Goal: Information Seeking & Learning: Learn about a topic

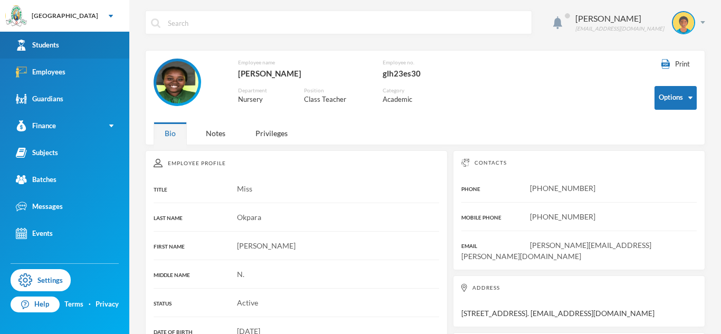
click at [51, 50] on div "Students" at bounding box center [37, 45] width 43 height 11
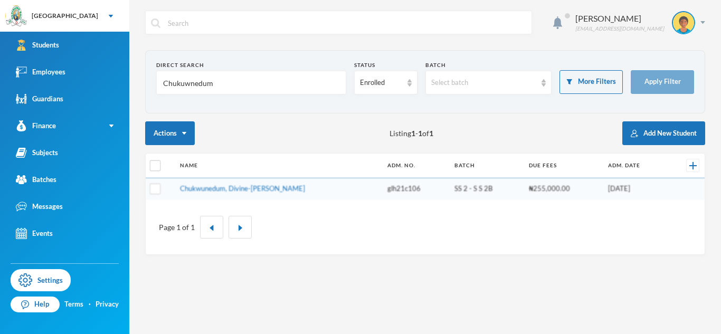
click at [176, 88] on input "Chukuwnedum" at bounding box center [251, 83] width 178 height 24
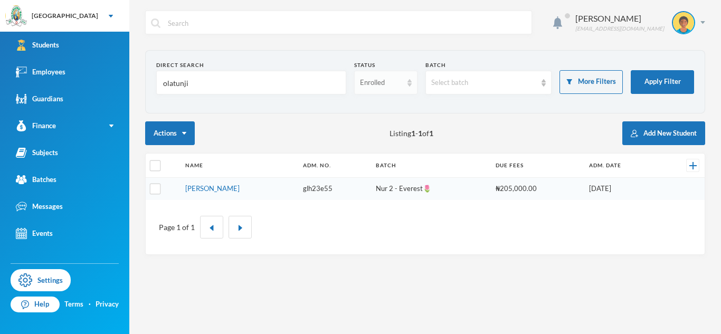
type input "olatunji"
click at [384, 79] on div "Enrolled" at bounding box center [381, 83] width 42 height 11
click at [374, 144] on span "Dropped" at bounding box center [375, 140] width 30 height 9
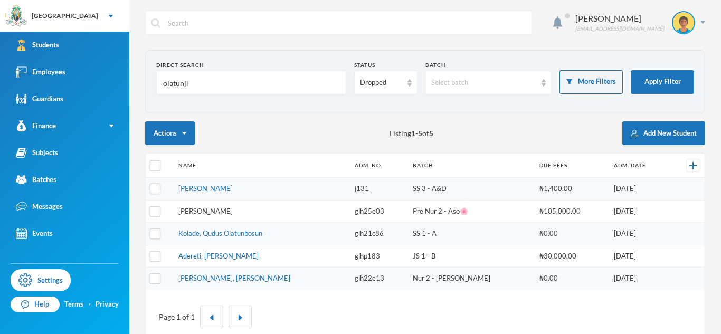
click at [228, 214] on link "Olatunji, Emmanuella Oreofe" at bounding box center [205, 211] width 54 height 8
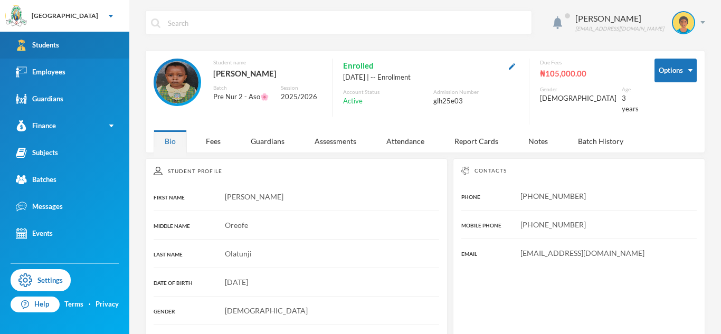
click at [118, 52] on link "Students" at bounding box center [64, 45] width 129 height 27
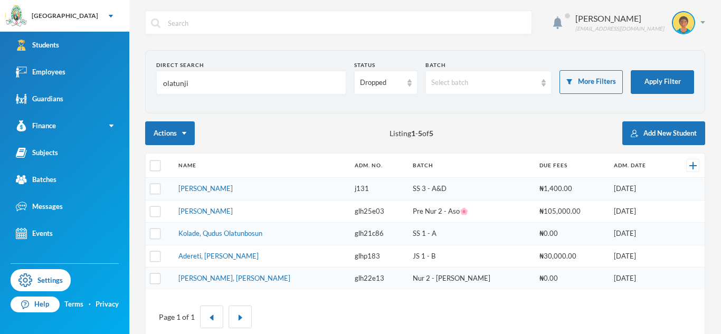
click at [227, 218] on td "Olatunji, Emmanuella Oreofe" at bounding box center [261, 211] width 176 height 23
click at [223, 212] on link "Olatunji, Emmanuella Oreofe" at bounding box center [205, 211] width 54 height 8
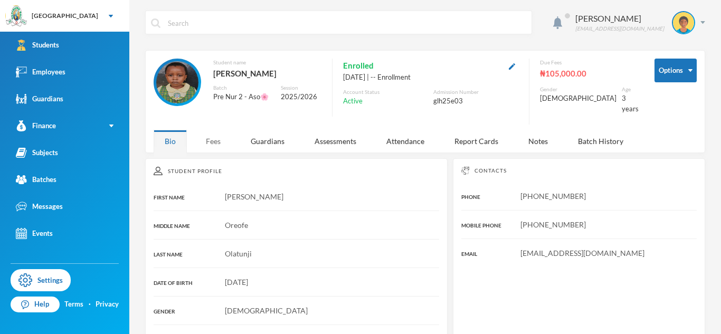
click at [221, 136] on div "Fees" at bounding box center [213, 141] width 37 height 23
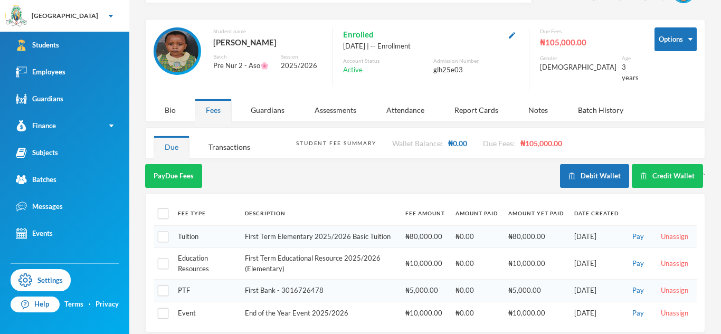
scroll to position [32, 0]
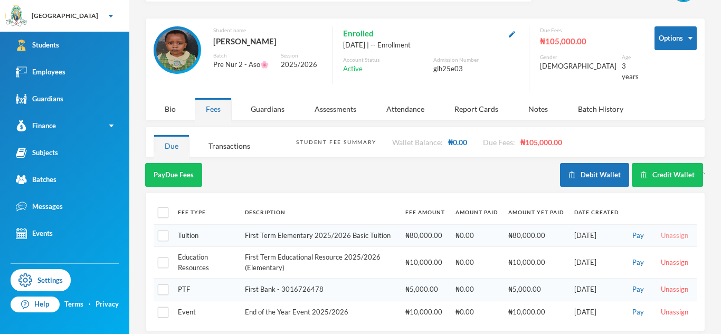
click at [669, 230] on button "Unassign" at bounding box center [675, 236] width 34 height 12
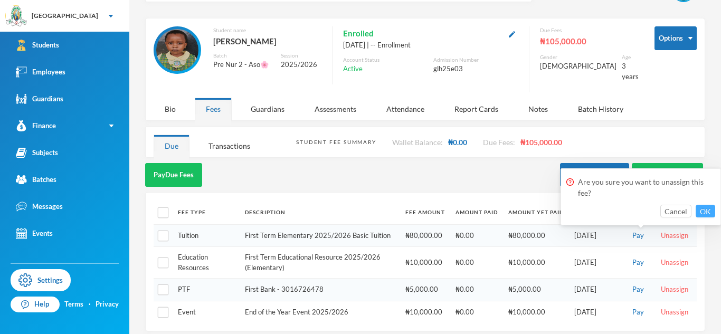
click at [713, 211] on button "OK" at bounding box center [706, 211] width 20 height 13
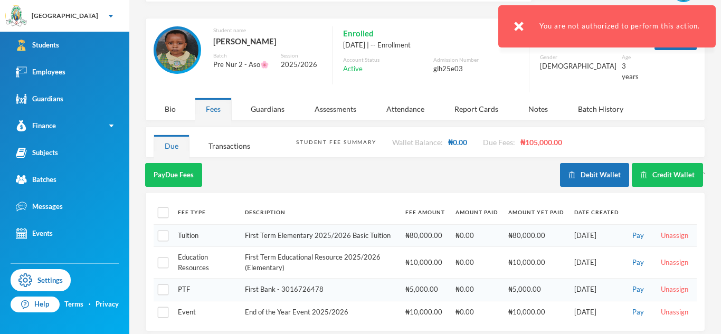
scroll to position [0, 0]
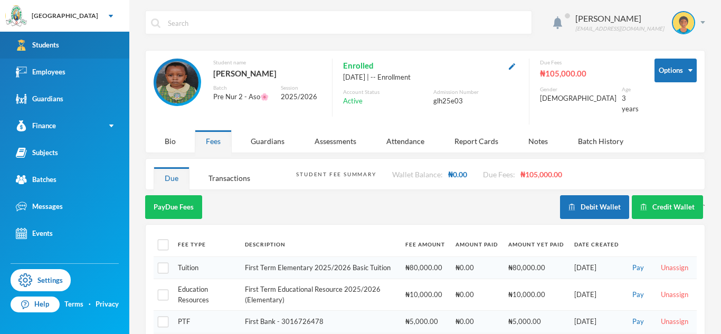
click at [61, 53] on link "Students" at bounding box center [64, 45] width 129 height 27
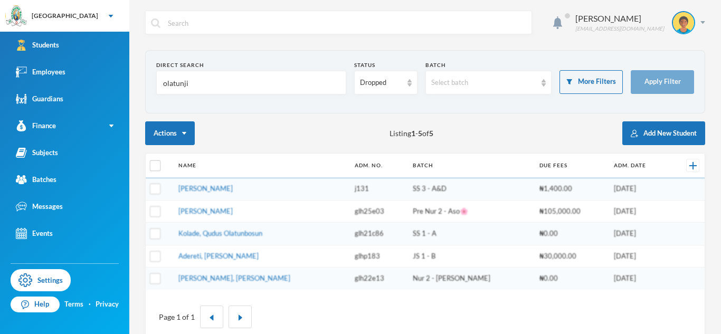
click at [175, 83] on input "olatunji" at bounding box center [251, 83] width 178 height 24
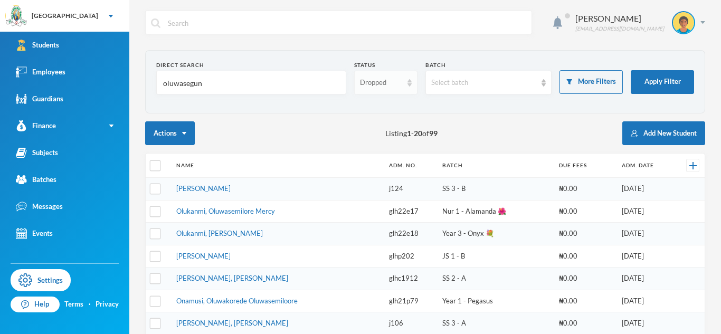
type input "oluwasegun"
click at [407, 93] on div "Dropped" at bounding box center [385, 83] width 63 height 24
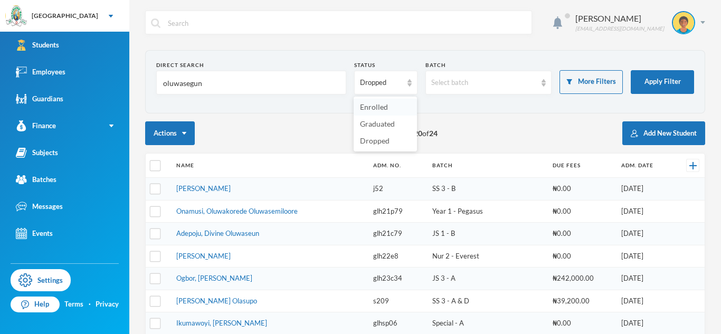
click at [402, 109] on li "Enrolled" at bounding box center [385, 107] width 63 height 17
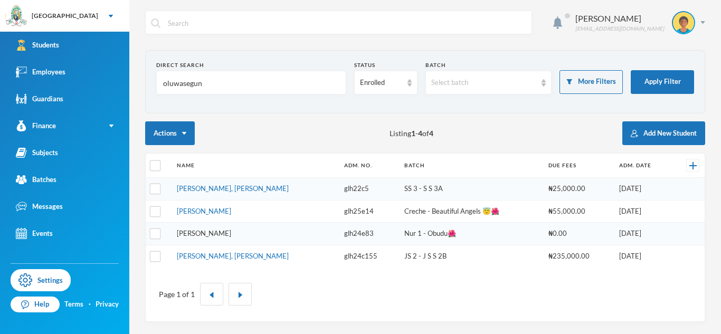
click at [231, 234] on link "Oluwasegun, Eliana Idayat" at bounding box center [204, 233] width 54 height 8
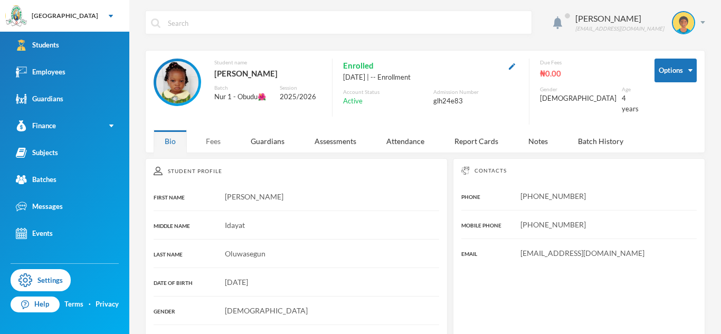
click at [212, 135] on div "Fees" at bounding box center [213, 141] width 37 height 23
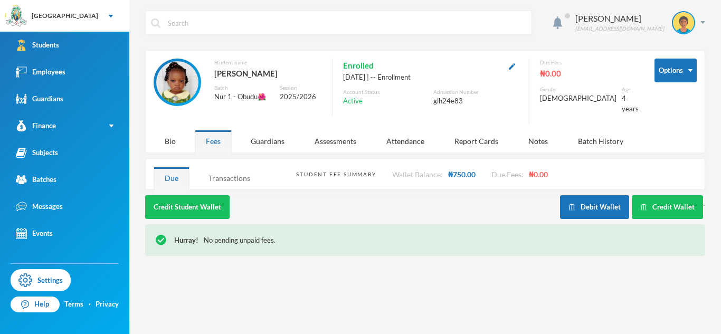
click at [242, 172] on div "Transactions" at bounding box center [229, 178] width 64 height 23
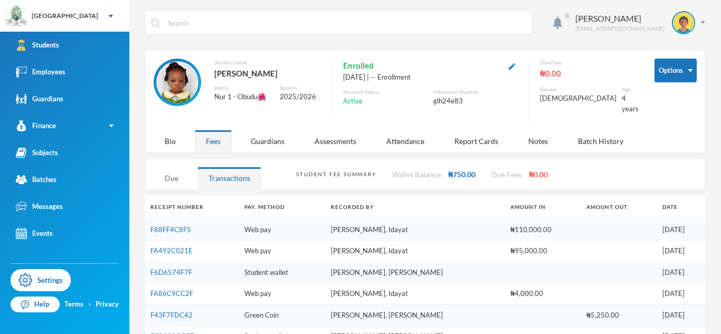
click at [188, 167] on div "Due" at bounding box center [172, 178] width 36 height 23
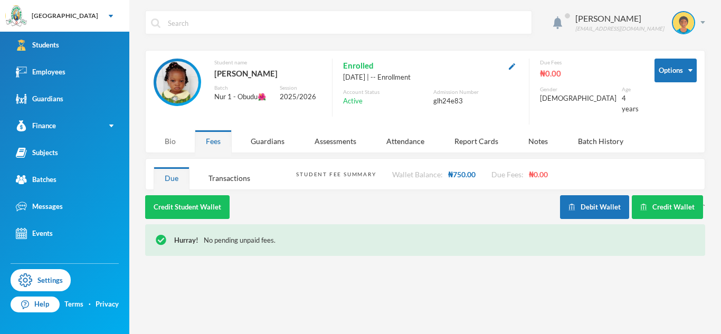
click at [167, 133] on div "Bio" at bounding box center [170, 141] width 33 height 23
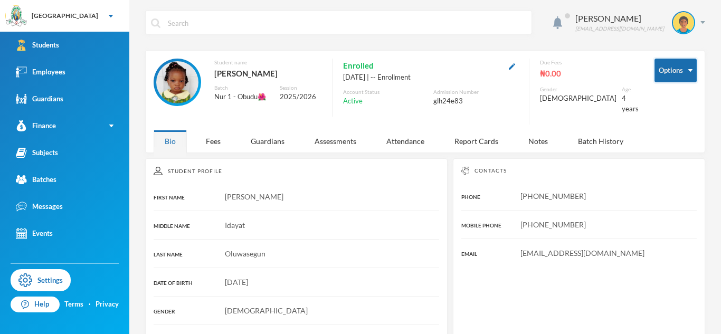
click at [686, 74] on button "Options" at bounding box center [676, 71] width 42 height 24
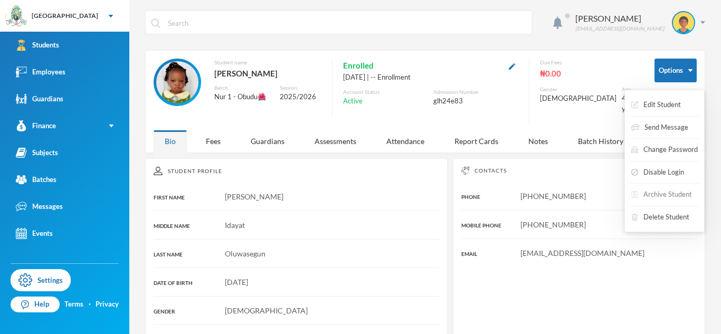
click at [677, 186] on button "Archive Student" at bounding box center [661, 194] width 63 height 19
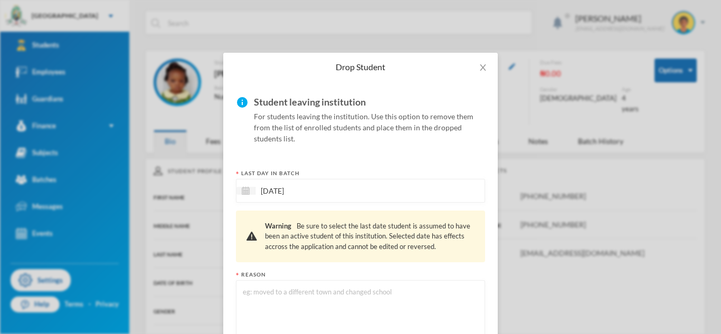
click at [401, 297] on textarea at bounding box center [361, 315] width 238 height 58
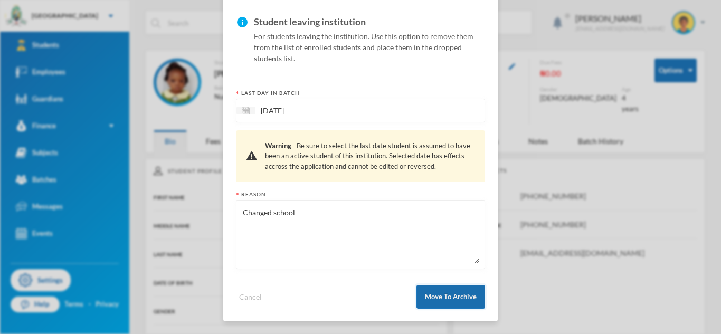
type textarea "Changed school"
click at [435, 300] on button "Move To Archive" at bounding box center [451, 297] width 69 height 24
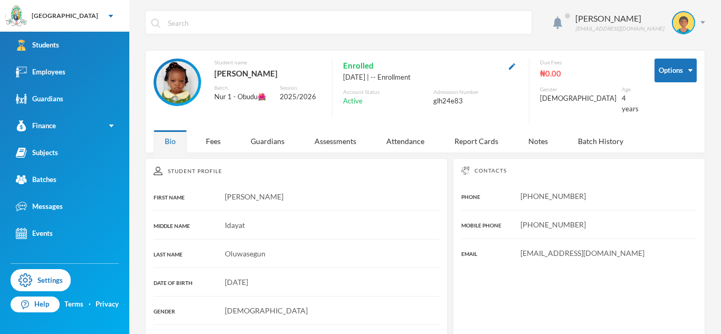
scroll to position [27, 0]
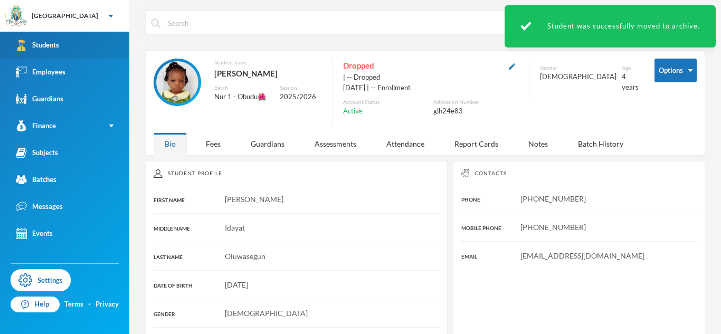
click at [98, 40] on link "Students" at bounding box center [64, 45] width 129 height 27
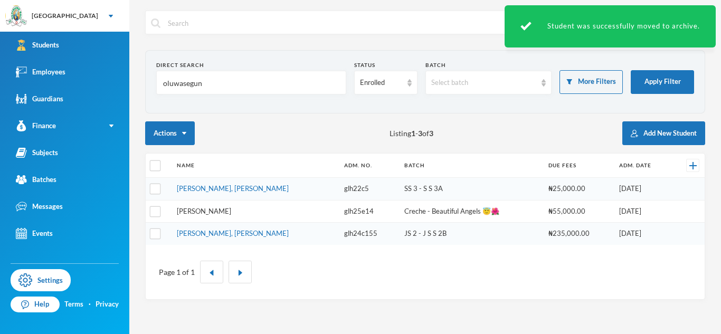
click at [228, 213] on link "Oluwasegun, Ethan Iqmal" at bounding box center [204, 211] width 54 height 8
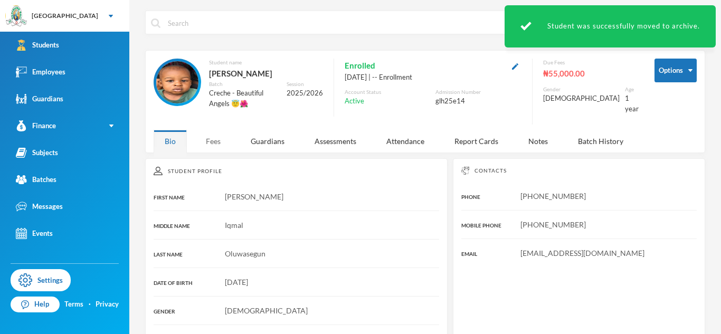
click at [217, 140] on div "Fees" at bounding box center [213, 141] width 37 height 23
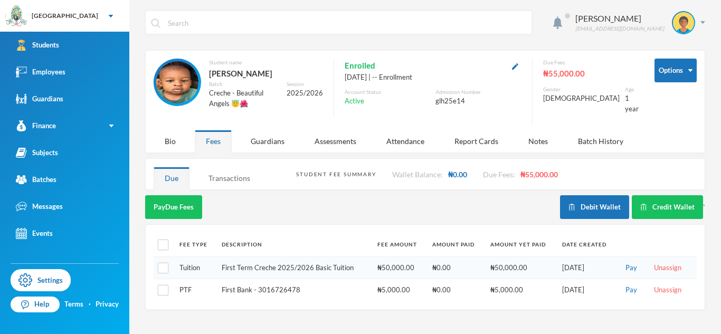
click at [224, 168] on div "Transactions" at bounding box center [229, 178] width 64 height 23
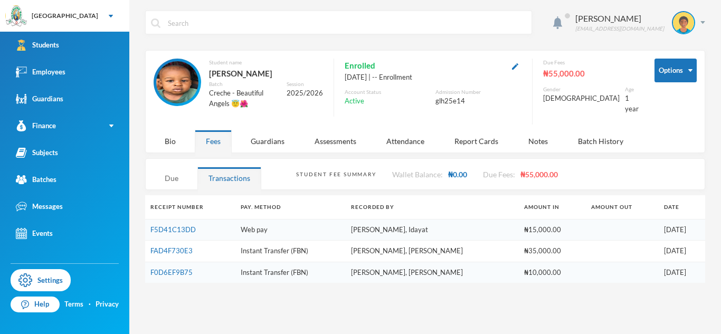
click at [175, 171] on div "Due" at bounding box center [172, 178] width 36 height 23
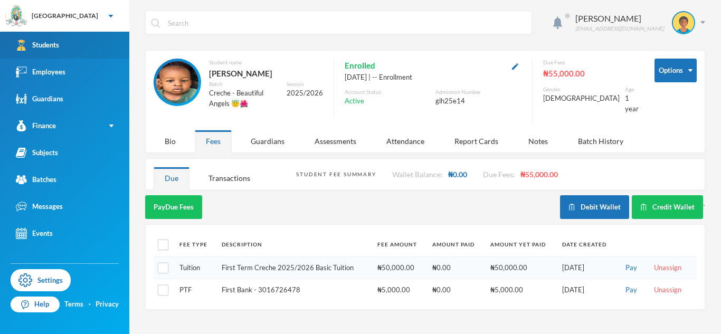
click at [73, 44] on link "Students" at bounding box center [64, 45] width 129 height 27
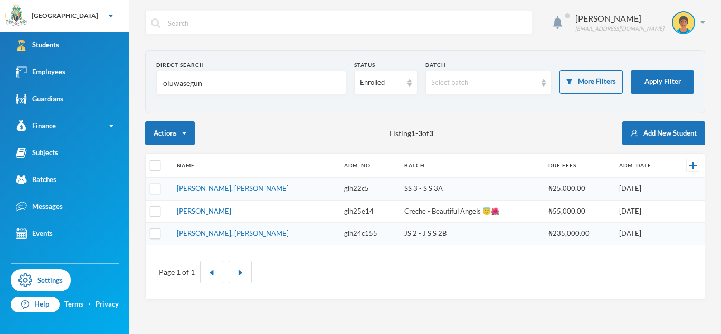
click at [187, 82] on input "oluwasegun" at bounding box center [251, 83] width 178 height 24
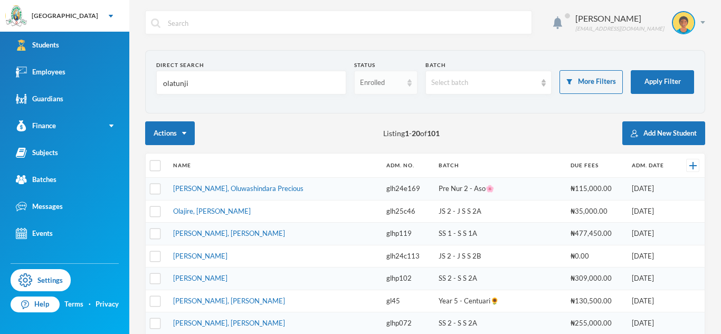
type input "olatunji"
click at [390, 89] on div "Enrolled" at bounding box center [385, 83] width 63 height 24
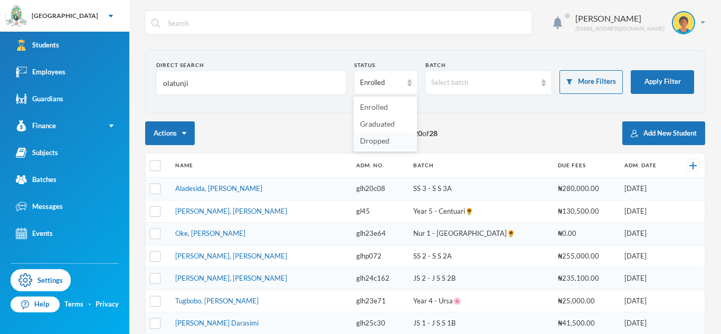
click at [380, 138] on span "Dropped" at bounding box center [375, 140] width 30 height 9
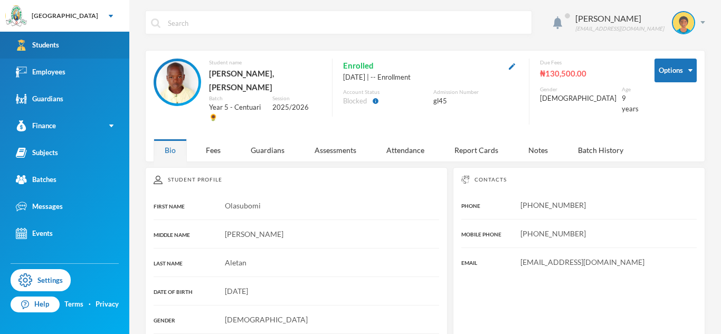
click at [74, 40] on link "Students" at bounding box center [64, 45] width 129 height 27
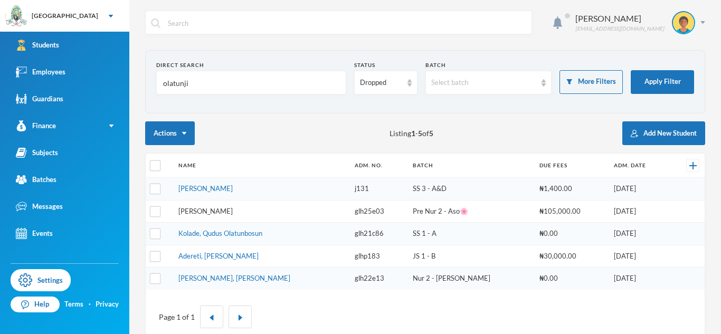
click at [233, 214] on link "Olatunji, Emmanuella Oreofe" at bounding box center [205, 211] width 54 height 8
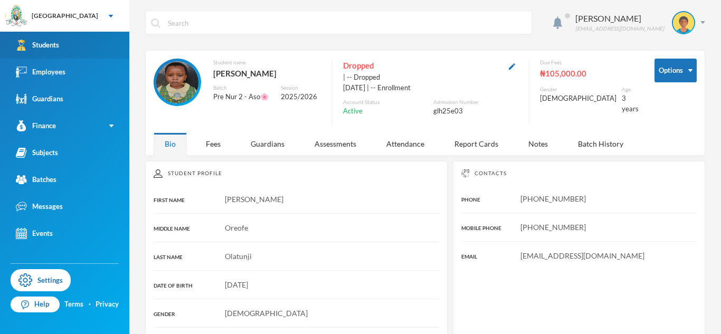
click at [88, 34] on link "Students" at bounding box center [64, 45] width 129 height 27
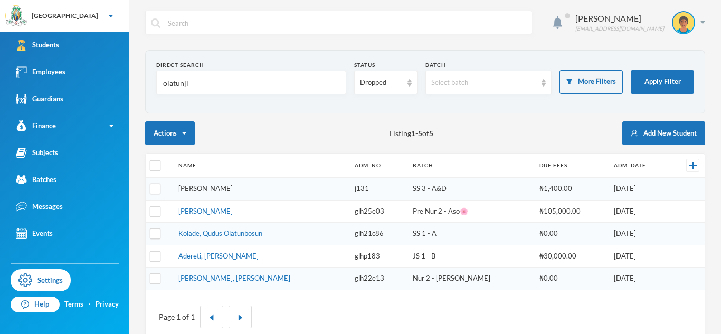
click at [233, 185] on link "Olatunji, Tolulope Fikunayomi" at bounding box center [205, 188] width 54 height 8
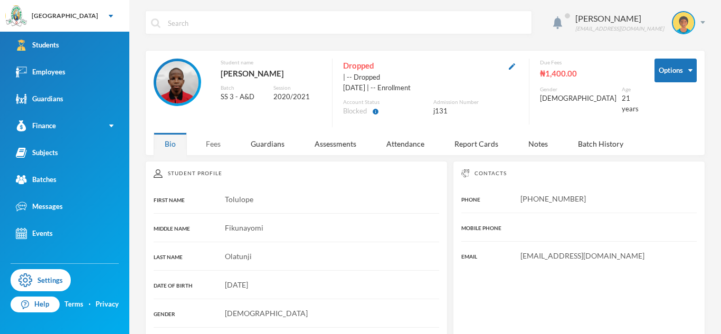
click at [215, 145] on div "Fees" at bounding box center [213, 144] width 37 height 23
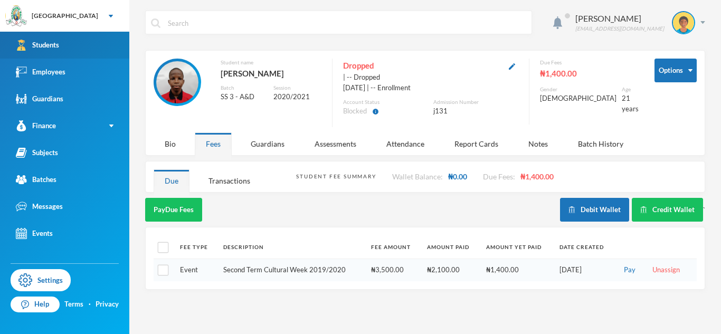
click at [99, 37] on link "Students" at bounding box center [64, 45] width 129 height 27
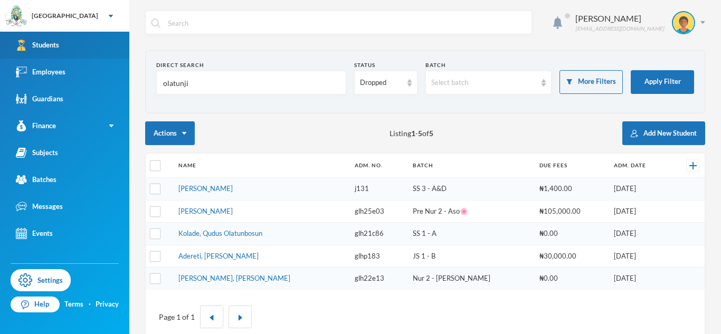
click at [77, 55] on link "Students" at bounding box center [64, 45] width 129 height 27
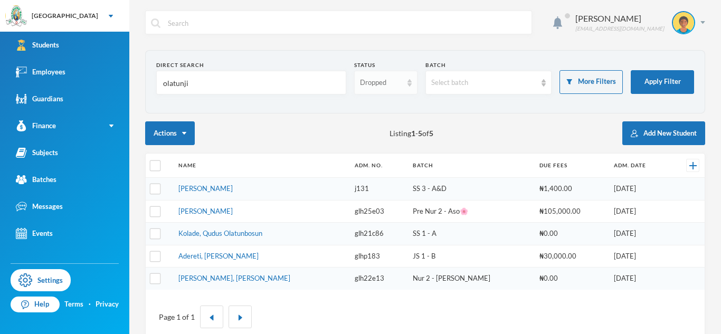
click at [367, 87] on div "Dropped" at bounding box center [381, 83] width 42 height 11
click at [365, 112] on li "Enrolled" at bounding box center [385, 107] width 63 height 17
click at [179, 83] on input "olatunji" at bounding box center [251, 83] width 178 height 24
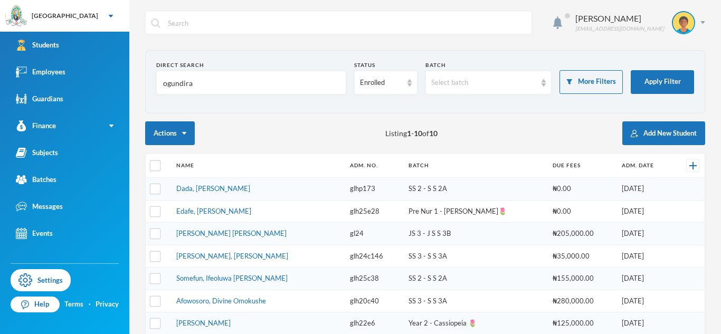
type input "ogundiran"
click at [240, 189] on link "Dada, Ewaoluwa Folake" at bounding box center [213, 188] width 74 height 8
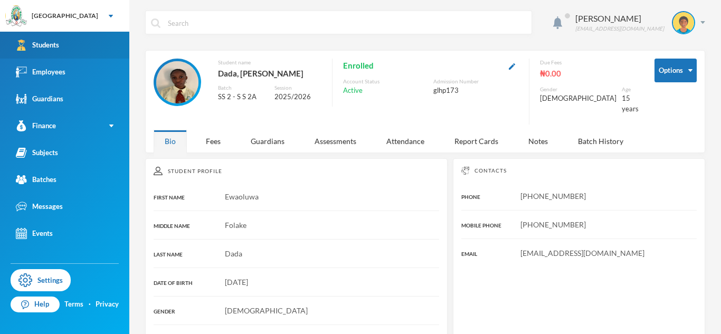
click at [73, 36] on link "Students" at bounding box center [64, 45] width 129 height 27
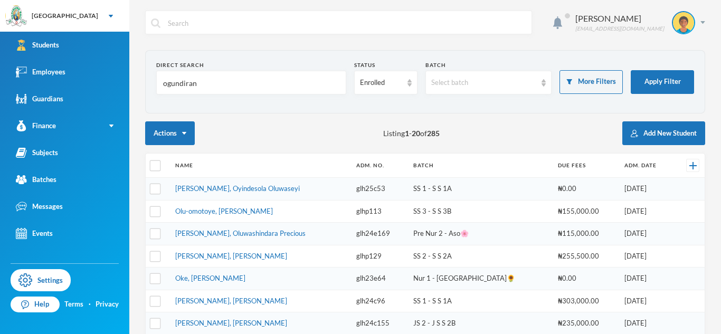
click at [224, 86] on input "ogundiran" at bounding box center [251, 83] width 178 height 24
type input "ogundiran"
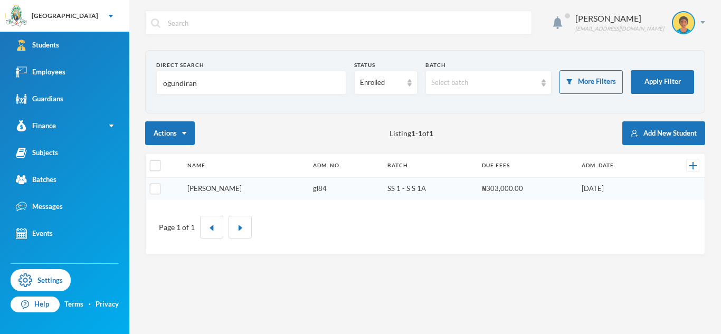
click at [235, 190] on link "Ogundiran, Grace Ebunoluwa" at bounding box center [214, 188] width 54 height 8
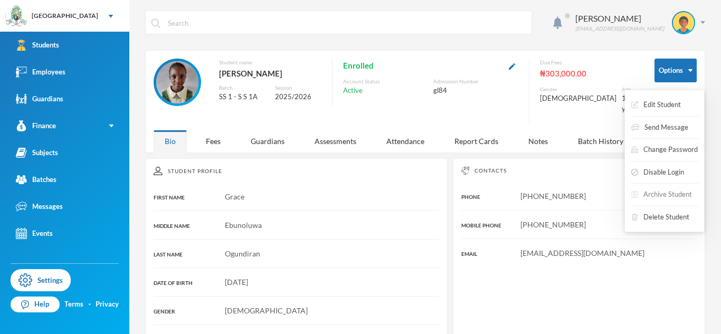
click at [655, 194] on button "Archive Student" at bounding box center [661, 194] width 63 height 19
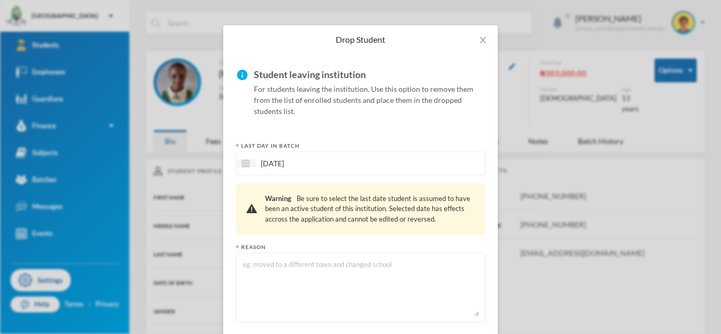
click at [312, 305] on textarea at bounding box center [361, 288] width 238 height 58
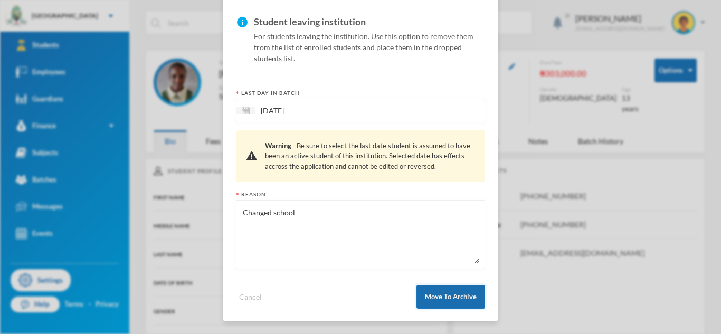
type textarea "Changed school"
click at [477, 293] on button "Move To Archive" at bounding box center [451, 297] width 69 height 24
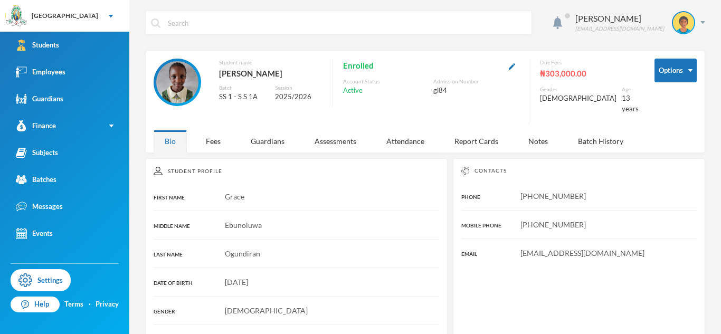
scroll to position [27, 0]
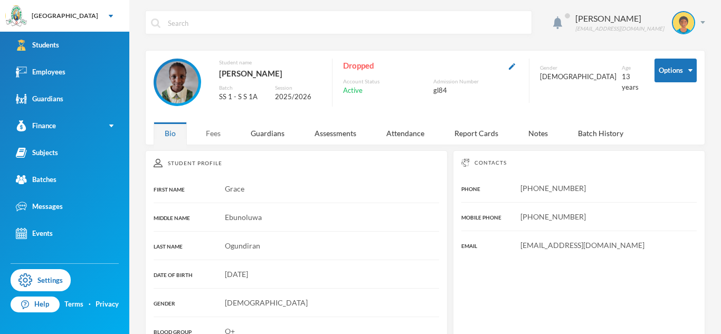
click at [212, 137] on div "Fees" at bounding box center [213, 133] width 37 height 23
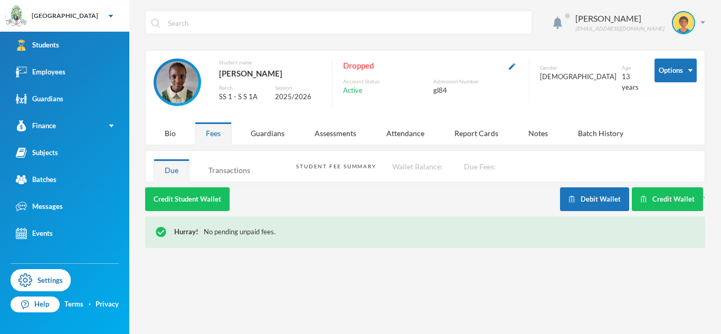
click at [235, 172] on div "Transactions" at bounding box center [229, 170] width 64 height 23
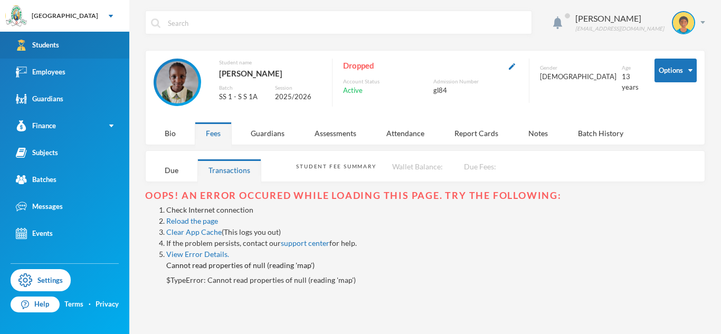
click at [92, 48] on link "Students" at bounding box center [64, 45] width 129 height 27
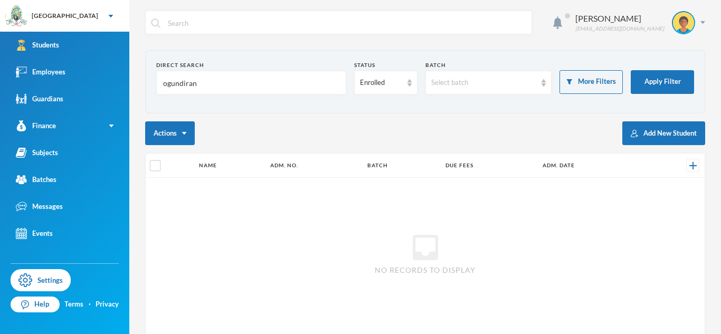
click at [189, 87] on input "ogundiran" at bounding box center [251, 83] width 178 height 24
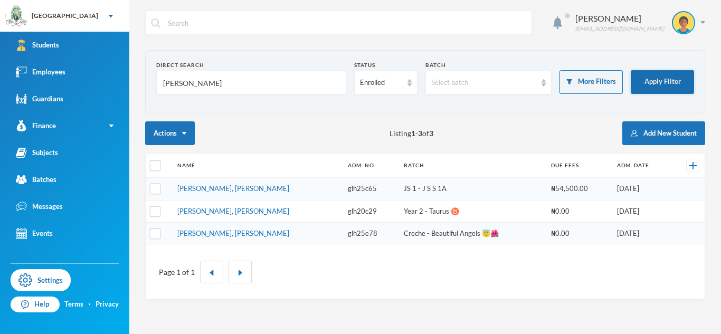
type input "ibrahim"
click at [652, 92] on button "Apply Filter" at bounding box center [662, 82] width 63 height 24
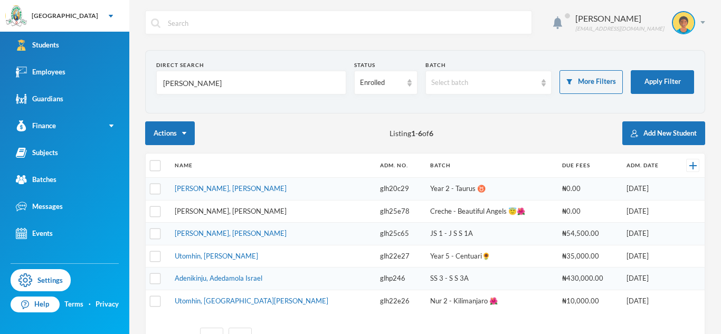
click at [221, 212] on link "Ibrahim, Ziyah Inioluwa" at bounding box center [231, 211] width 112 height 8
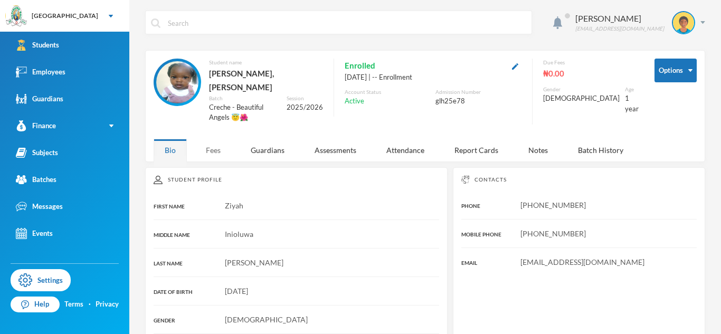
click at [212, 139] on div "Fees" at bounding box center [213, 150] width 37 height 23
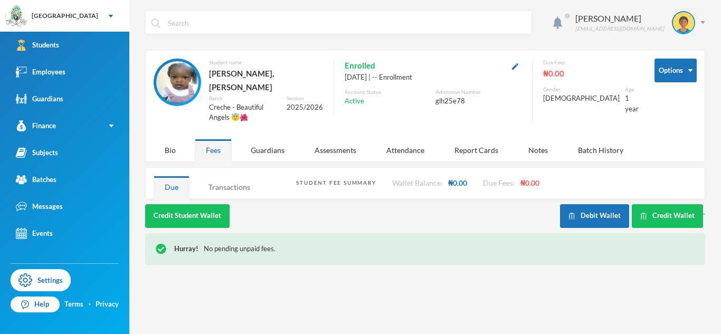
click at [239, 176] on div "Transactions" at bounding box center [229, 187] width 64 height 23
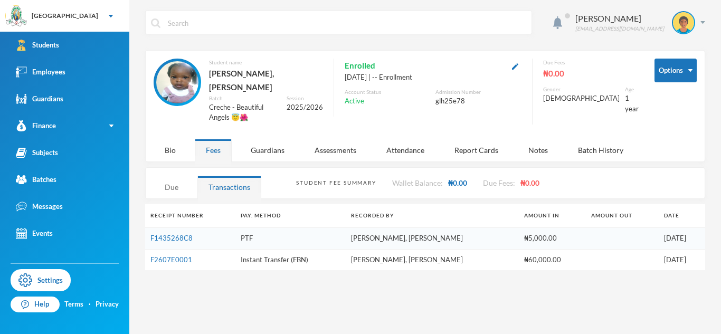
click at [171, 176] on div "Due" at bounding box center [172, 187] width 36 height 23
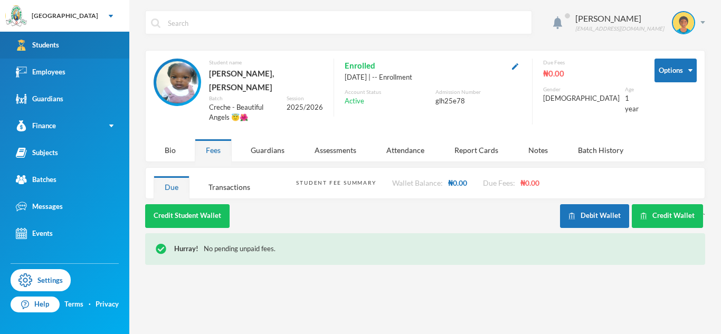
click at [99, 49] on link "Students" at bounding box center [64, 45] width 129 height 27
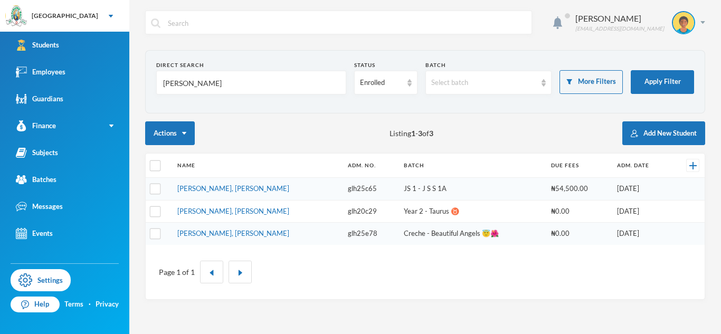
click at [183, 83] on input "ibrahim" at bounding box center [251, 83] width 178 height 24
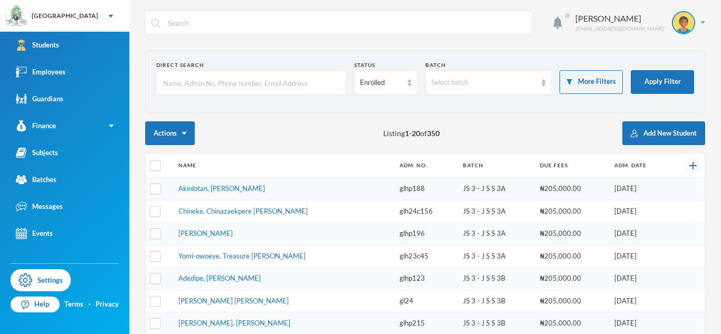
click at [198, 88] on input "text" at bounding box center [251, 83] width 178 height 24
type input "Ajijola"
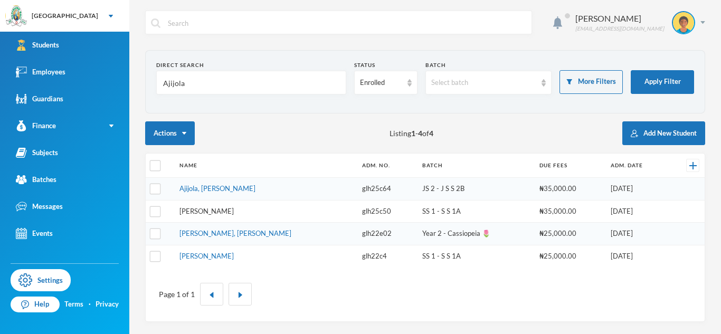
click at [227, 212] on link "Ajijola, Deborah Oreofeoluwa" at bounding box center [207, 211] width 54 height 8
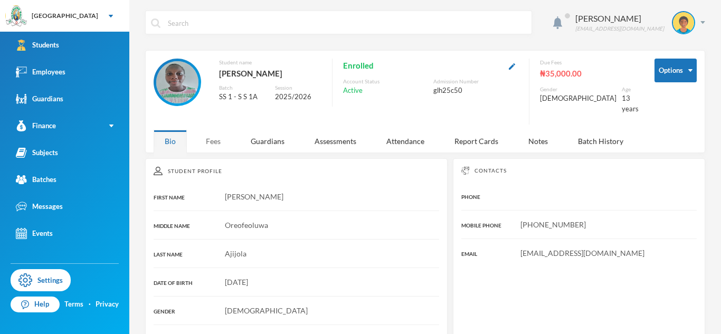
click at [205, 141] on div "Fees" at bounding box center [213, 141] width 37 height 23
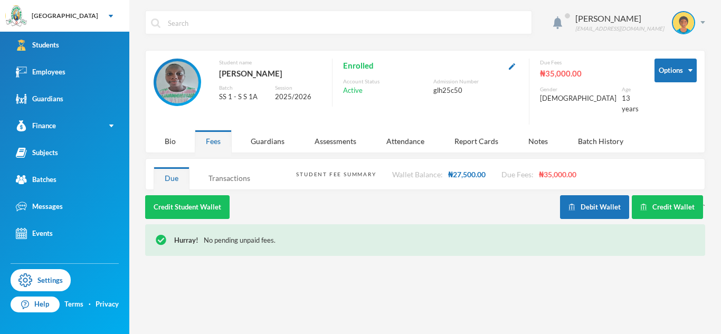
click at [230, 174] on div "Transactions" at bounding box center [229, 178] width 64 height 23
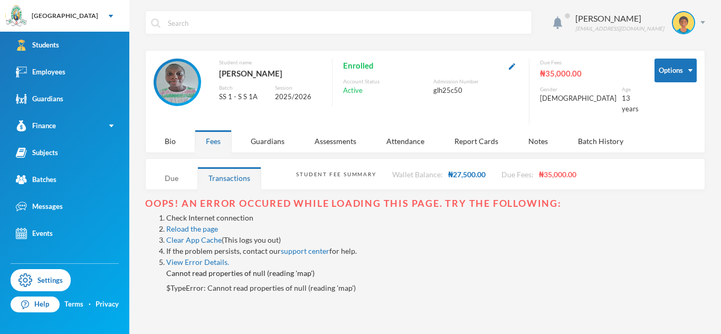
click at [183, 172] on div "Due" at bounding box center [172, 178] width 36 height 23
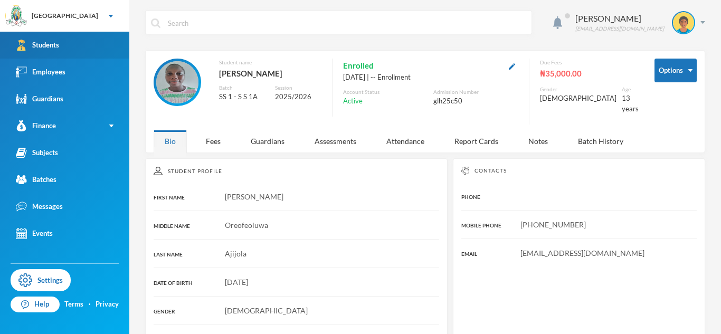
click at [75, 46] on link "Students" at bounding box center [64, 45] width 129 height 27
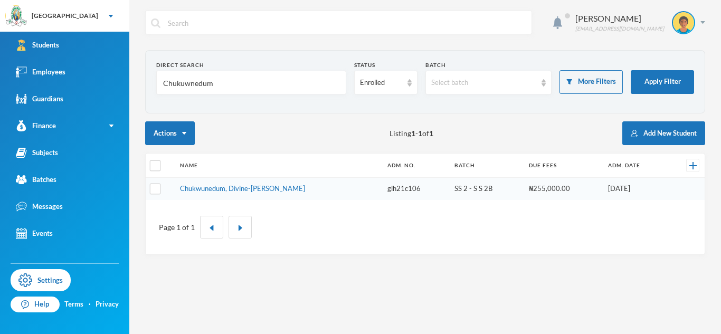
click at [204, 83] on input "Chukuwnedum" at bounding box center [251, 83] width 178 height 24
